Goal: Information Seeking & Learning: Find specific fact

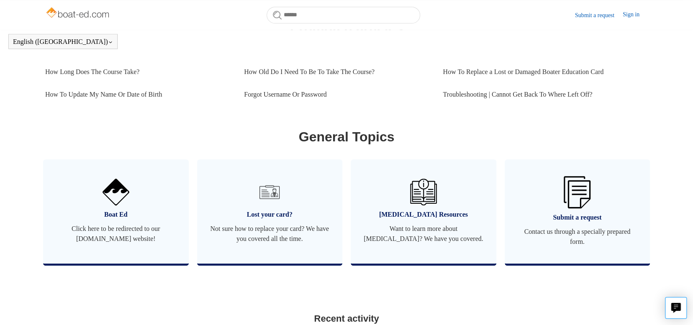
scroll to position [395, 0]
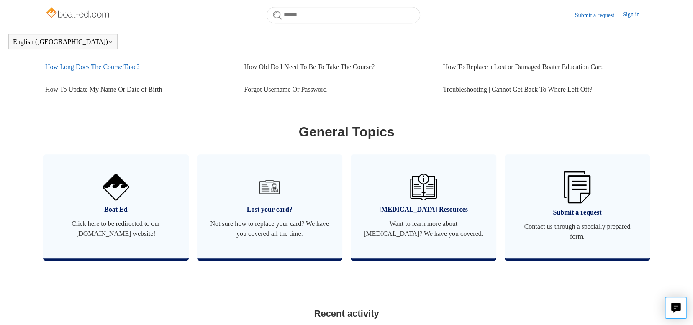
click at [125, 75] on link "How Long Does The Course Take?" at bounding box center [138, 67] width 186 height 23
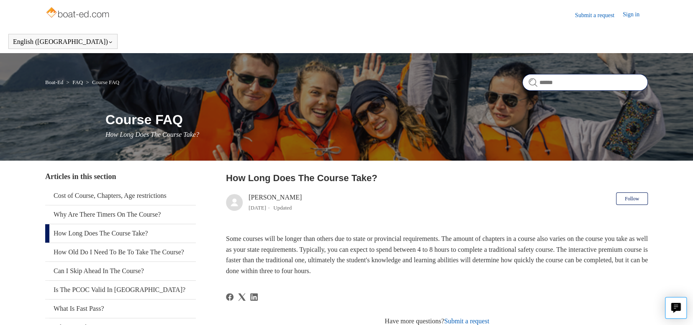
click at [552, 83] on input "Search" at bounding box center [586, 82] width 126 height 17
type input "****"
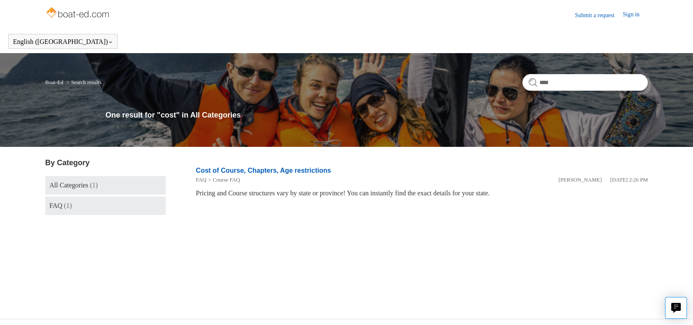
click at [59, 204] on span "FAQ" at bounding box center [55, 205] width 13 height 7
click at [52, 83] on link "Boat-Ed" at bounding box center [54, 82] width 18 height 6
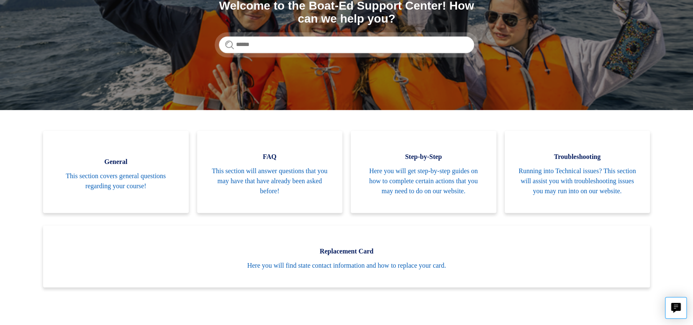
scroll to position [126, 0]
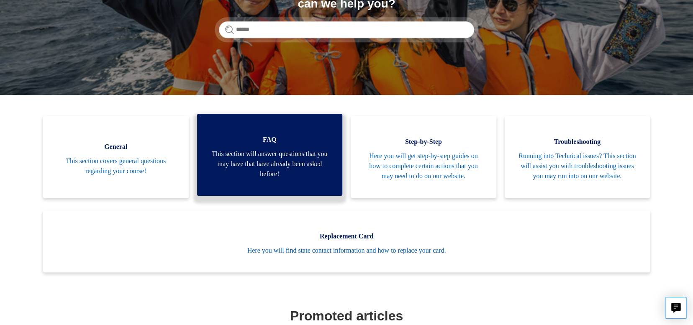
click at [260, 172] on span "This section will answer questions that you may have that have already been ask…" at bounding box center [270, 164] width 121 height 30
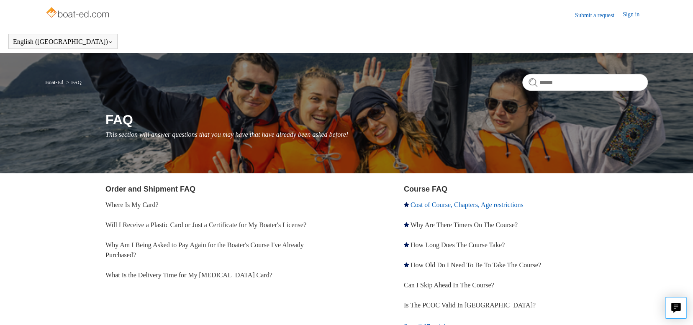
click at [478, 203] on link "Cost of Course, Chapters, Age restrictions" at bounding box center [467, 204] width 113 height 7
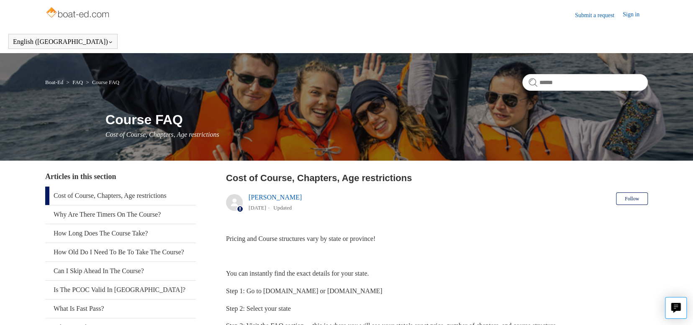
click at [120, 193] on link "Cost of Course, Chapters, Age restrictions" at bounding box center [120, 196] width 151 height 18
